Goal: Transaction & Acquisition: Subscribe to service/newsletter

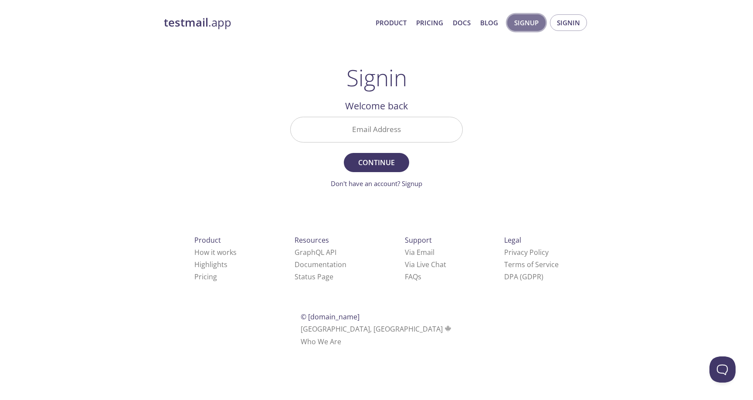
click at [524, 22] on span "Signup" at bounding box center [526, 22] width 24 height 11
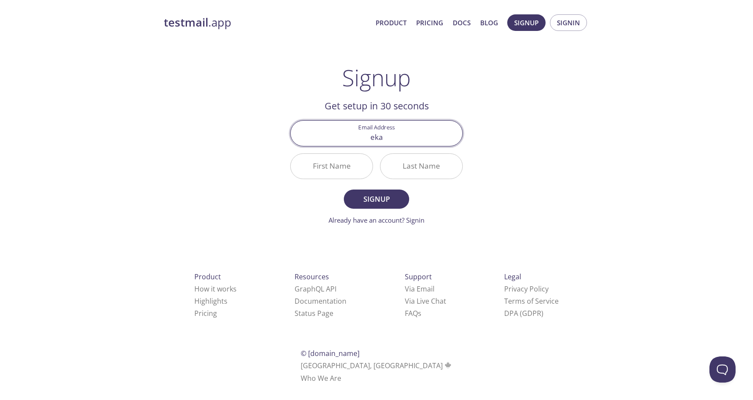
type input "[PERSON_NAME][EMAIL_ADDRESS][DOMAIN_NAME]"
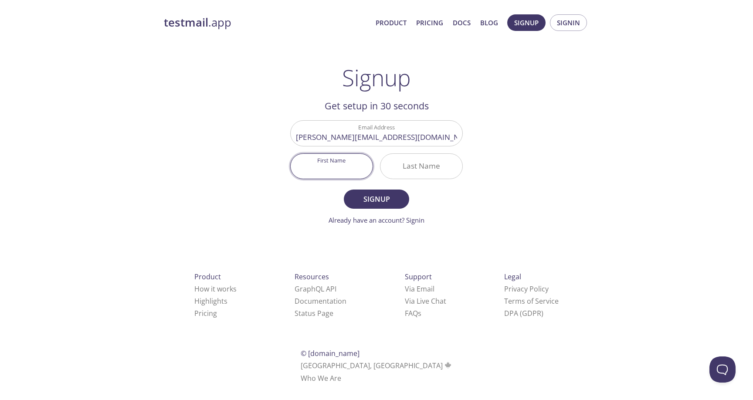
click at [341, 169] on input "First Name" at bounding box center [332, 166] width 82 height 25
type input "[PERSON_NAME]"
type input "Nedelina"
click at [365, 203] on span "Signup" at bounding box center [377, 199] width 46 height 12
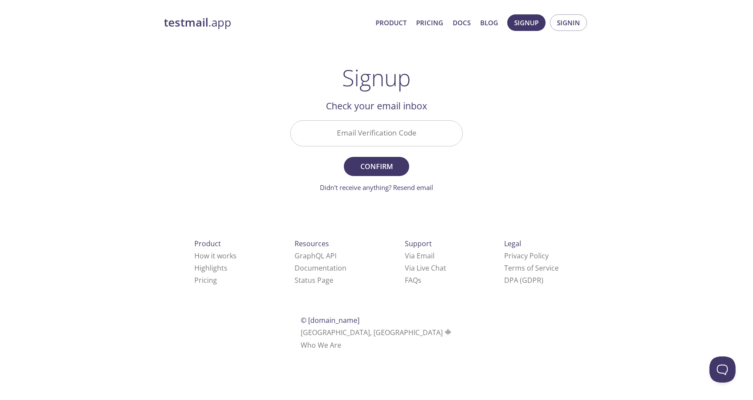
click at [387, 144] on input "Email Verification Code" at bounding box center [377, 133] width 172 height 25
click at [538, 127] on div "testmail .app Product Pricing Docs Blog Signup Signin Signup Get setup in 30 se…" at bounding box center [376, 192] width 446 height 367
click at [411, 131] on input "Email Verification Code" at bounding box center [377, 133] width 172 height 25
paste input "9LKXCRX"
type input "9LKXCRX"
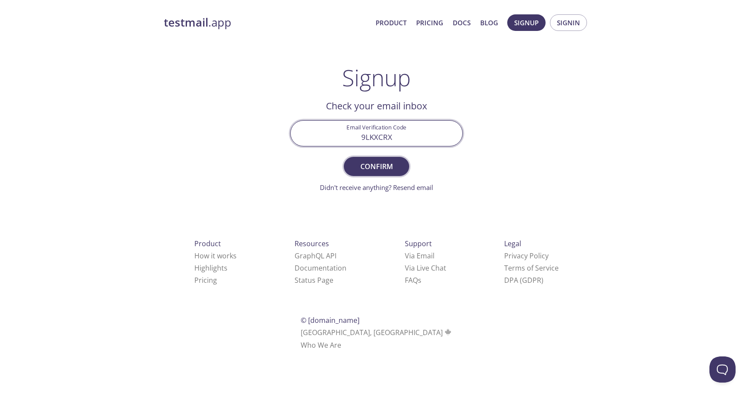
click at [401, 164] on button "Confirm" at bounding box center [376, 166] width 65 height 19
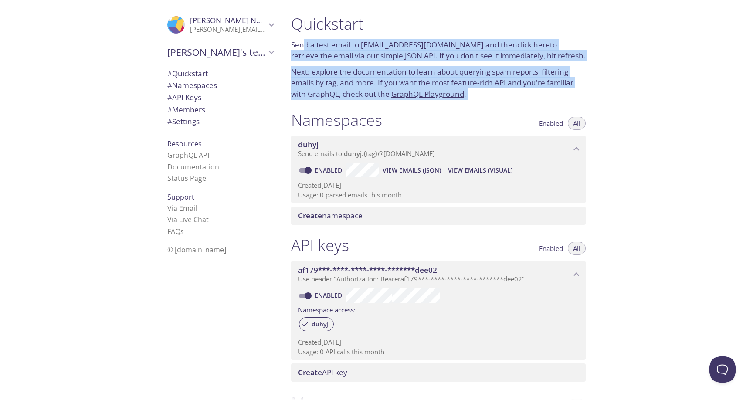
drag, startPoint x: 306, startPoint y: 46, endPoint x: 400, endPoint y: 123, distance: 121.2
click at [400, 123] on div "Quickstart Send a test email to [EMAIL_ADDRESS][DOMAIN_NAME] and then click her…" at bounding box center [442, 200] width 316 height 400
click at [400, 123] on div "Namespaces Enabled All" at bounding box center [438, 121] width 295 height 22
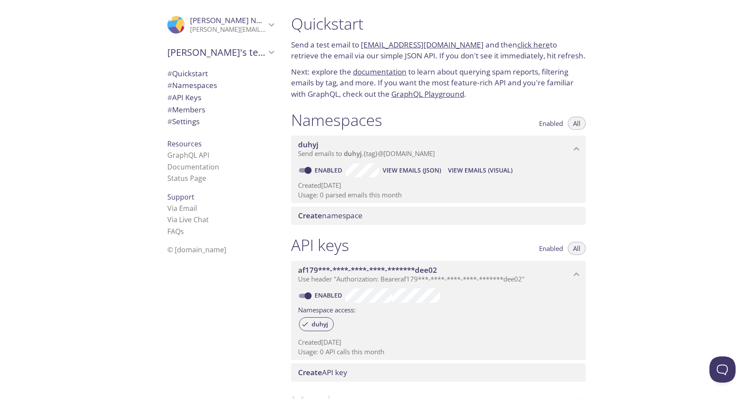
drag, startPoint x: 292, startPoint y: 20, endPoint x: 410, endPoint y: 129, distance: 160.8
click at [410, 129] on div "Quickstart Send a test email to [EMAIL_ADDRESS][DOMAIN_NAME] and then click her…" at bounding box center [442, 200] width 316 height 400
click at [399, 123] on div "Namespaces Enabled All" at bounding box center [438, 121] width 295 height 22
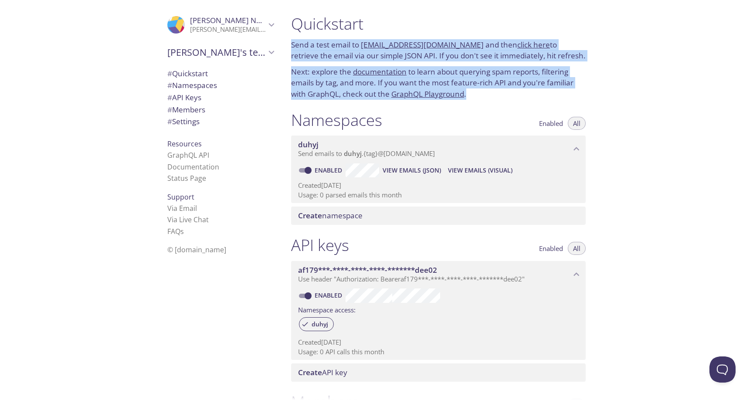
drag, startPoint x: 501, startPoint y: 104, endPoint x: 397, endPoint y: 31, distance: 126.7
click at [397, 31] on div "Quickstart Send a test email to [EMAIL_ADDRESS][DOMAIN_NAME] and then click her…" at bounding box center [438, 57] width 309 height 96
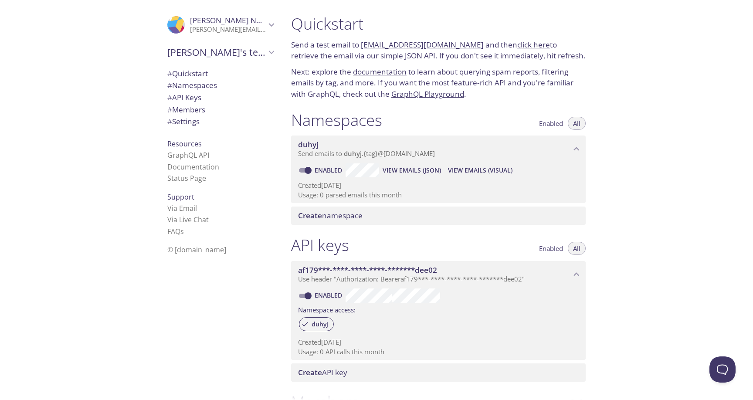
click at [703, 64] on div "Quickstart Send a test email to [EMAIL_ADDRESS][DOMAIN_NAME] and then click her…" at bounding box center [518, 200] width 469 height 400
click at [196, 75] on span "# Quickstart" at bounding box center [187, 73] width 41 height 10
click at [207, 87] on span "# Namespaces" at bounding box center [192, 85] width 50 height 10
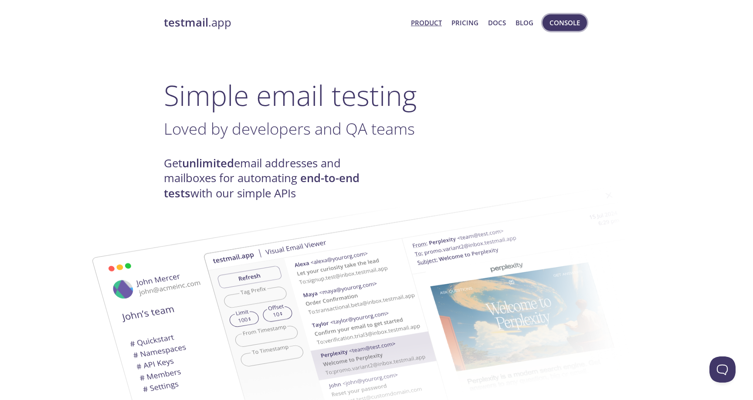
click at [568, 20] on span "Console" at bounding box center [565, 22] width 31 height 11
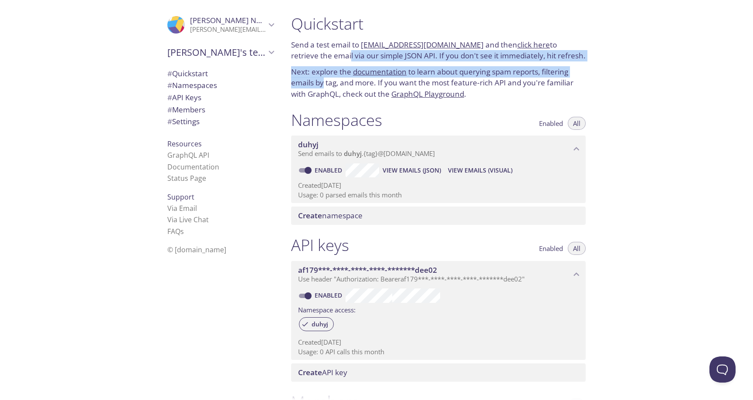
drag, startPoint x: 320, startPoint y: 51, endPoint x: 325, endPoint y: 80, distance: 30.0
click at [325, 80] on div "Quickstart Send a test email to [EMAIL_ADDRESS][DOMAIN_NAME] and then click her…" at bounding box center [438, 57] width 309 height 96
click at [271, 55] on icon "Ekaterina's team" at bounding box center [271, 52] width 11 height 11
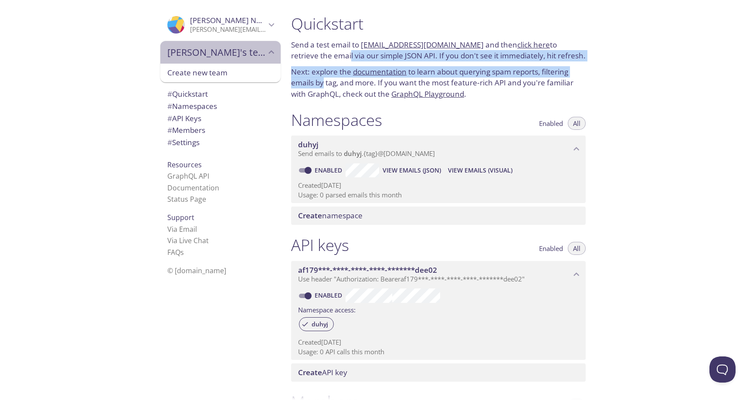
click at [271, 55] on icon "Ekaterina's team" at bounding box center [271, 52] width 11 height 11
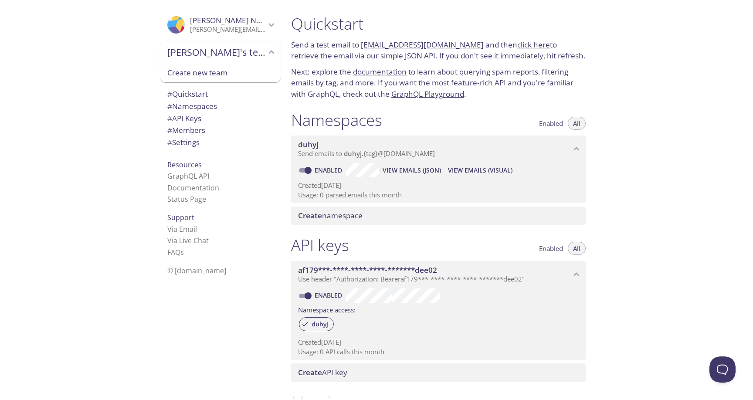
click at [98, 85] on div ".cls-1 { fill: #6d5ca8; } .cls-2 { fill: #3fc191; } .cls-3 { fill: #3b4752; } .…" at bounding box center [142, 200] width 284 height 400
click at [264, 57] on span "[PERSON_NAME]'s team" at bounding box center [216, 52] width 99 height 12
click at [117, 122] on div ".cls-1 { fill: #6d5ca8; } .cls-2 { fill: #3fc191; } .cls-3 { fill: #3b4752; } .…" at bounding box center [142, 200] width 284 height 400
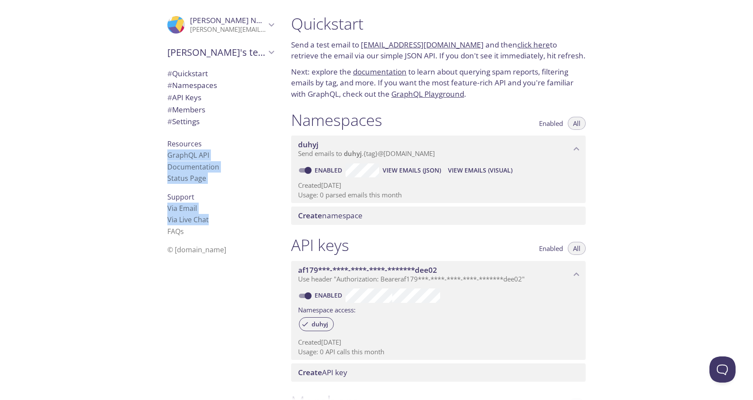
drag, startPoint x: 149, startPoint y: 24, endPoint x: 212, endPoint y: 225, distance: 210.1
click at [212, 225] on div ".cls-1 { fill: #6d5ca8; } .cls-2 { fill: #3fc191; } .cls-3 { fill: #3b4752; } .…" at bounding box center [142, 200] width 284 height 400
click at [260, 211] on li "Via Email" at bounding box center [220, 208] width 106 height 11
drag, startPoint x: 259, startPoint y: 213, endPoint x: 192, endPoint y: 72, distance: 155.4
click at [192, 72] on div ".cls-1 { fill: #6d5ca8; } .cls-2 { fill: #3fc191; } .cls-3 { fill: #3b4752; } .…" at bounding box center [218, 200] width 131 height 400
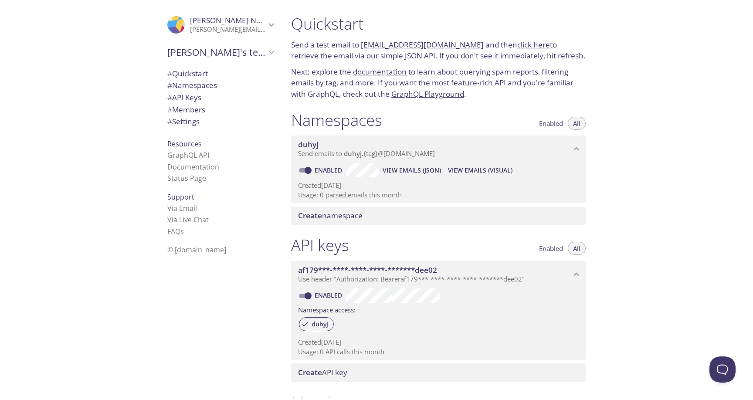
click at [139, 30] on div ".cls-1 { fill: #6d5ca8; } .cls-2 { fill: #3fc191; } .cls-3 { fill: #3b4752; } .…" at bounding box center [142, 200] width 284 height 400
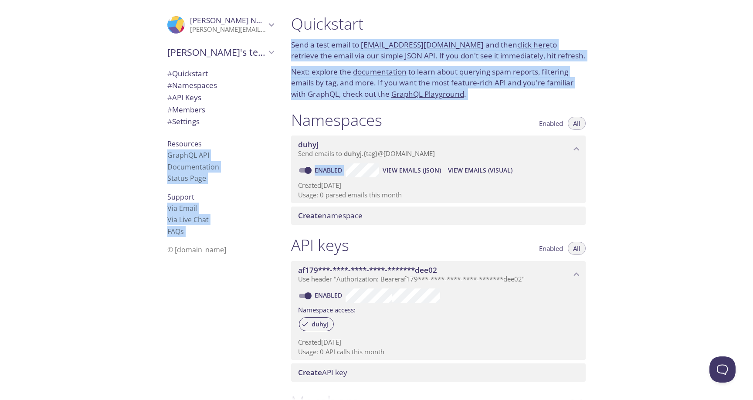
drag, startPoint x: 182, startPoint y: 2, endPoint x: 293, endPoint y: 202, distance: 228.9
click at [293, 202] on div ".cls-1 { fill: #6d5ca8; } .cls-2 { fill: #3fc191; } .cls-3 { fill: #3b4752; } .…" at bounding box center [376, 200] width 753 height 400
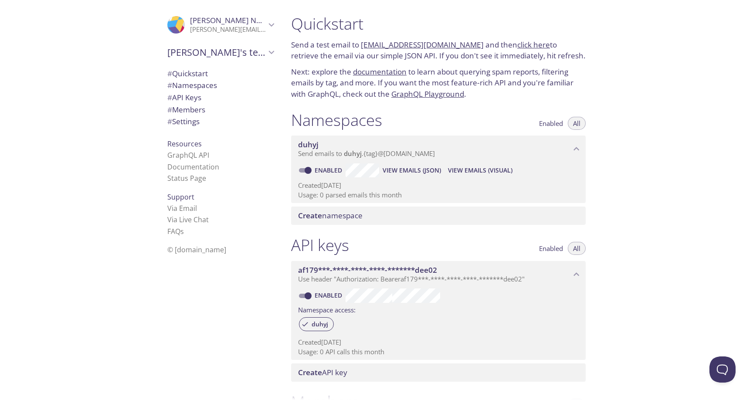
click at [243, 179] on li "Status Page" at bounding box center [220, 178] width 106 height 11
drag, startPoint x: 122, startPoint y: 142, endPoint x: 214, endPoint y: 257, distance: 147.3
click at [214, 257] on div ".cls-1 { fill: #6d5ca8; } .cls-2 { fill: #3fc191; } .cls-3 { fill: #3b4752; } .…" at bounding box center [142, 200] width 284 height 400
click at [244, 219] on li "Via Live Chat" at bounding box center [220, 219] width 106 height 11
drag, startPoint x: 229, startPoint y: 177, endPoint x: 147, endPoint y: 54, distance: 146.8
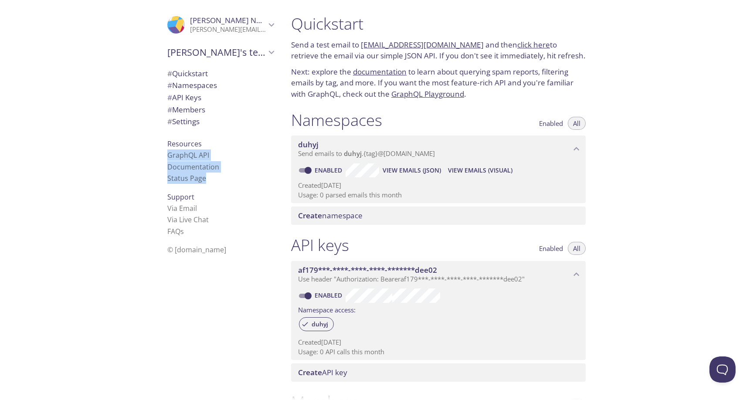
click at [147, 54] on div ".cls-1 { fill: #6d5ca8; } .cls-2 { fill: #3fc191; } .cls-3 { fill: #3b4752; } .…" at bounding box center [142, 200] width 284 height 400
drag, startPoint x: 166, startPoint y: 42, endPoint x: 249, endPoint y: 228, distance: 202.9
click at [249, 227] on div ".cls-1 { fill: #6d5ca8; } .cls-2 { fill: #3fc191; } .cls-3 { fill: #3b4752; } .…" at bounding box center [218, 200] width 131 height 400
drag, startPoint x: 249, startPoint y: 228, endPoint x: 105, endPoint y: 65, distance: 217.4
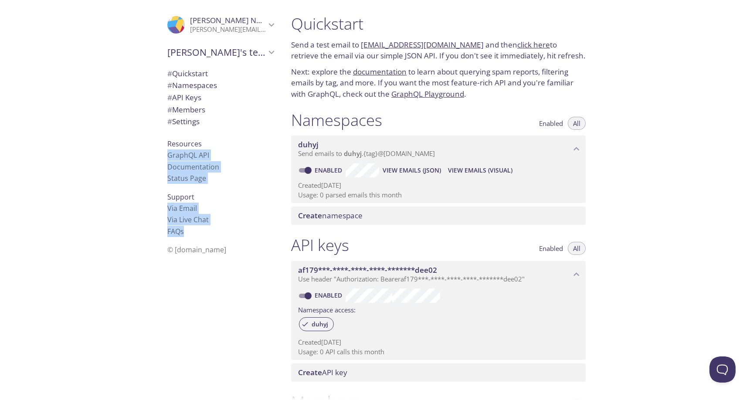
click at [105, 65] on div ".cls-1 { fill: #6d5ca8; } .cls-2 { fill: #3fc191; } .cls-3 { fill: #3b4752; } .…" at bounding box center [142, 200] width 284 height 400
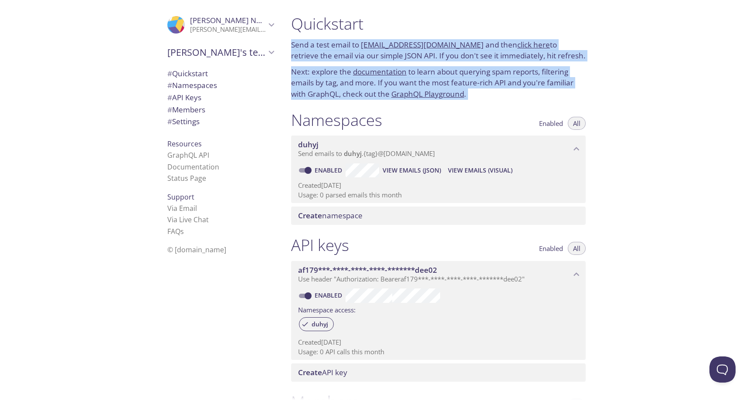
drag, startPoint x: 622, startPoint y: 20, endPoint x: 627, endPoint y: 123, distance: 103.9
click at [627, 123] on div "Quickstart Send a test email to [EMAIL_ADDRESS][DOMAIN_NAME] and then click her…" at bounding box center [518, 200] width 469 height 400
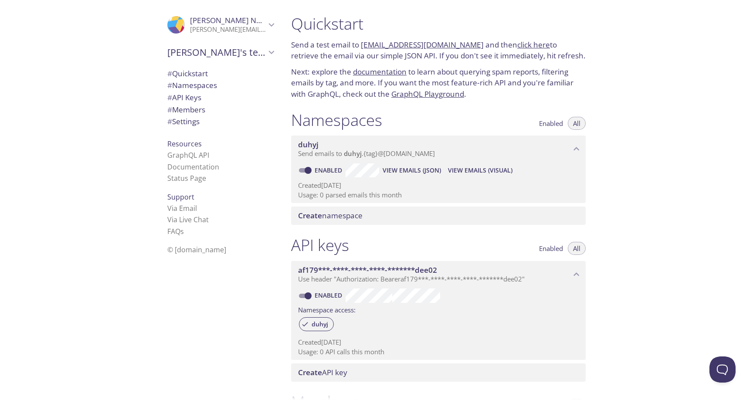
type input "Nexo Capital Inc."
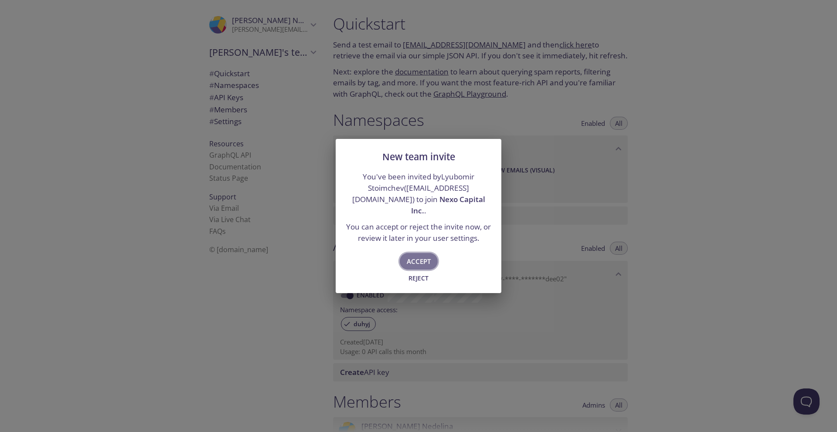
click at [431, 261] on button "Accept" at bounding box center [419, 261] width 38 height 17
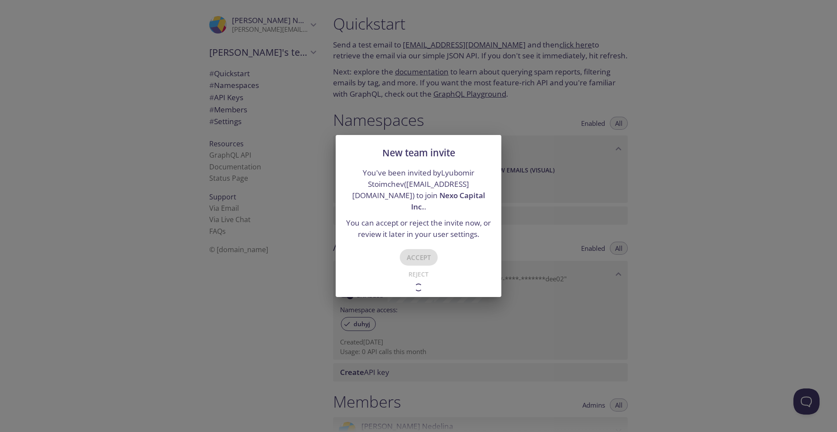
type input "Nexo Capital Inc."
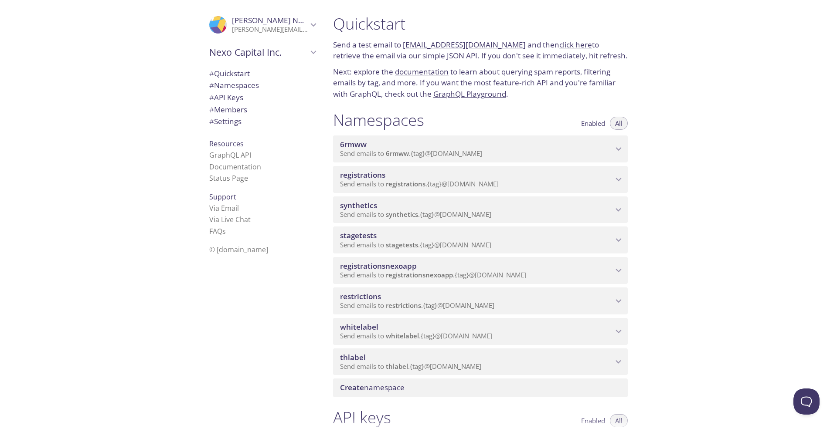
drag, startPoint x: 650, startPoint y: 131, endPoint x: 681, endPoint y: 283, distance: 155.2
click at [681, 276] on div "Quickstart Send a test email to 6rmww.test@inbox.testmail.app and then click he…" at bounding box center [581, 216] width 511 height 432
drag, startPoint x: 381, startPoint y: 109, endPoint x: 449, endPoint y: 232, distance: 141.0
click at [427, 193] on div "Namespaces Enabled All 6rmww Send emails to 6rmww . {tag} @inbox.testmail.app E…" at bounding box center [480, 254] width 309 height 298
click at [691, 238] on div "Quickstart Send a test email to 6rmww.test@inbox.testmail.app and then click he…" at bounding box center [581, 216] width 511 height 432
